Goal: Information Seeking & Learning: Learn about a topic

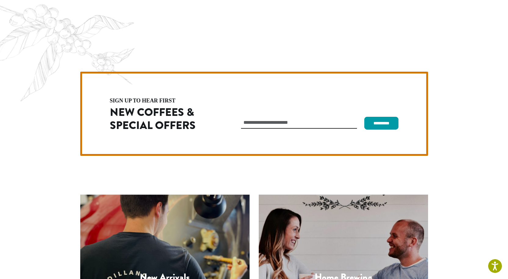
scroll to position [1692, 0]
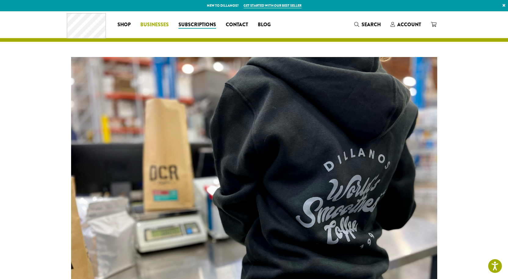
click at [149, 29] on link "Businesses" at bounding box center [154, 25] width 38 height 10
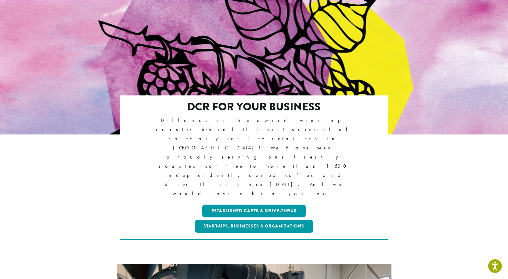
scroll to position [35, 0]
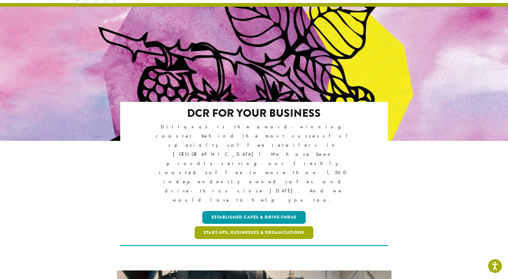
click at [209, 226] on link "Start-ups, Businesses & Organizations" at bounding box center [253, 232] width 119 height 13
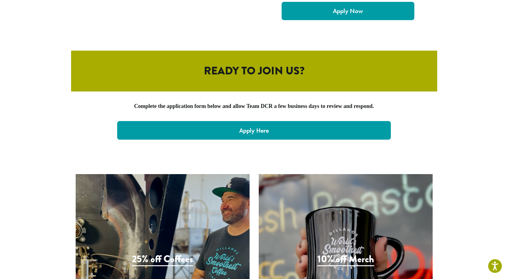
scroll to position [1283, 0]
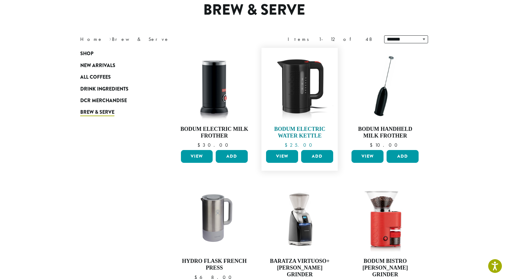
scroll to position [122, 0]
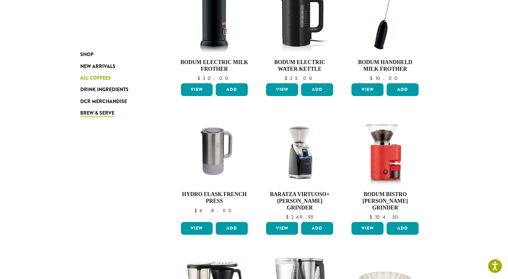
click at [99, 79] on span "All Coffees" at bounding box center [95, 78] width 30 height 8
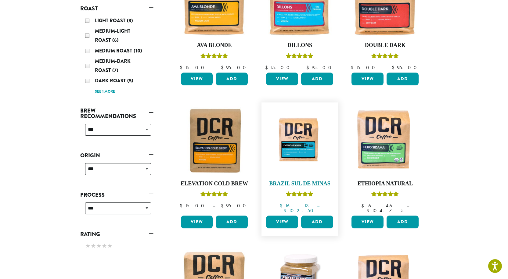
scroll to position [81, 0]
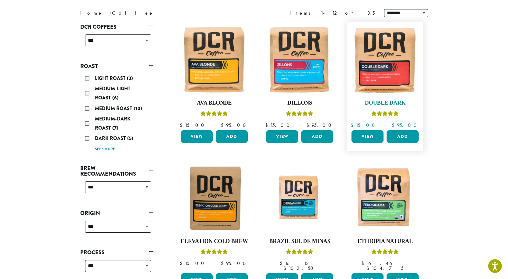
click at [373, 103] on h4 "Double Dark" at bounding box center [385, 103] width 70 height 7
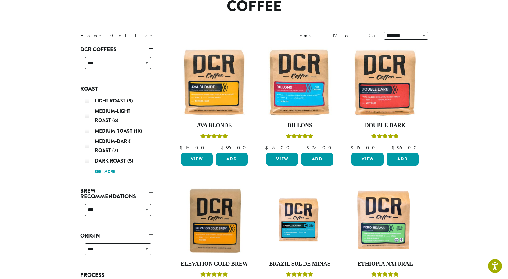
scroll to position [61, 0]
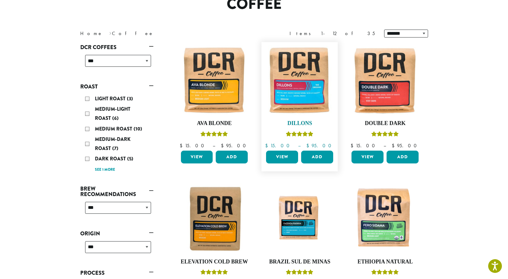
click at [288, 102] on img at bounding box center [299, 80] width 70 height 70
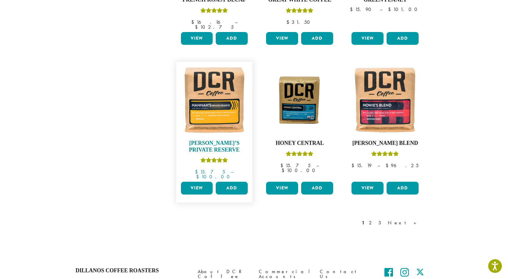
scroll to position [429, 0]
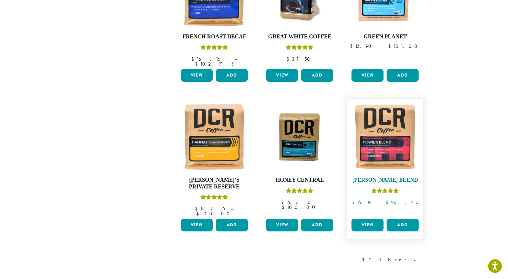
click at [386, 155] on img at bounding box center [385, 137] width 70 height 70
click at [376, 177] on h4 "[PERSON_NAME] Blend" at bounding box center [385, 180] width 70 height 7
